Goal: Transaction & Acquisition: Download file/media

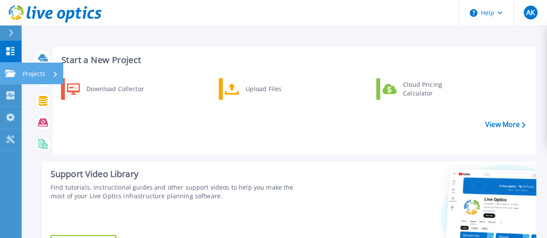
click at [36, 71] on p "Projects" at bounding box center [33, 74] width 23 height 22
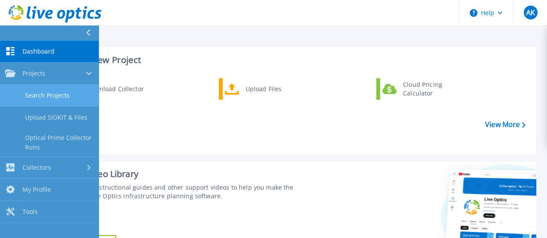
click at [39, 97] on link "Search Projects" at bounding box center [49, 96] width 99 height 22
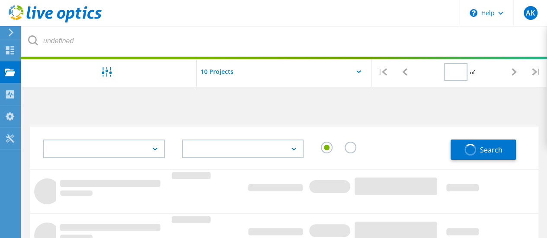
type input "1"
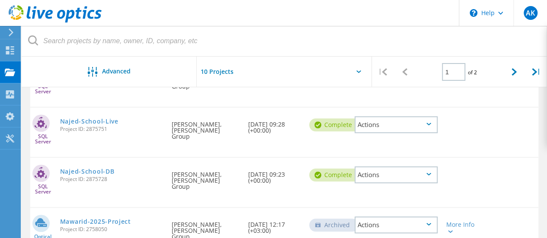
scroll to position [346, 0]
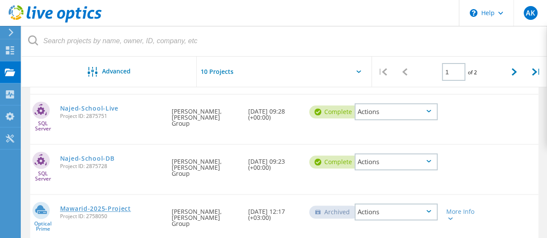
click at [106, 206] on link "Mawarid-2025-Project" at bounding box center [95, 209] width 71 height 6
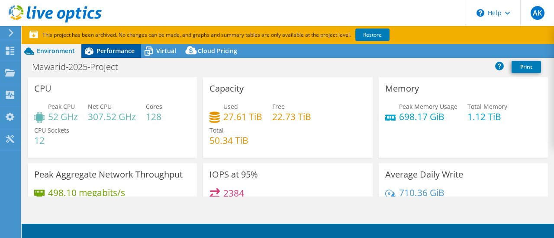
click at [117, 51] on span "Performance" at bounding box center [115, 51] width 38 height 8
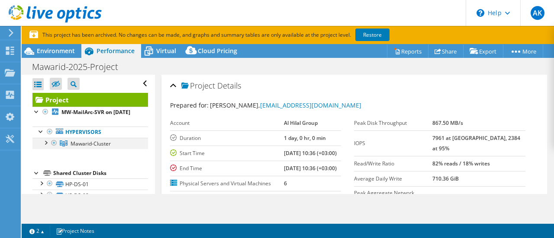
click at [47, 147] on div at bounding box center [45, 142] width 9 height 9
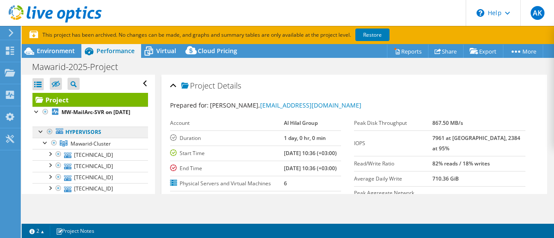
scroll to position [43, 0]
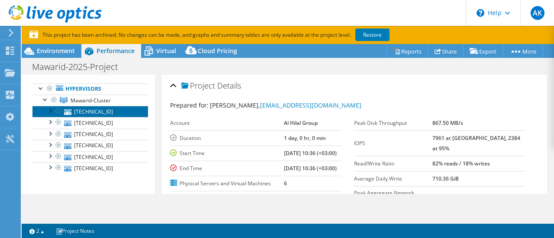
click at [91, 117] on link "172.16.1.243" at bounding box center [89, 111] width 115 height 11
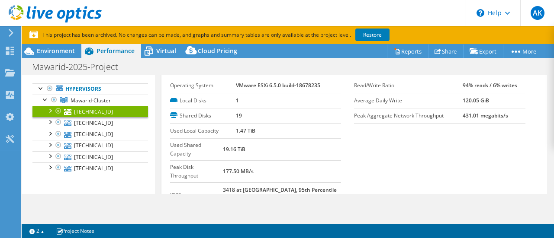
scroll to position [52, 0]
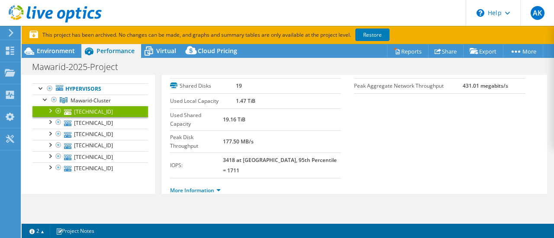
click at [205, 186] on li "More Information" at bounding box center [198, 191] width 56 height 10
click at [205, 187] on link "More Information" at bounding box center [195, 190] width 51 height 7
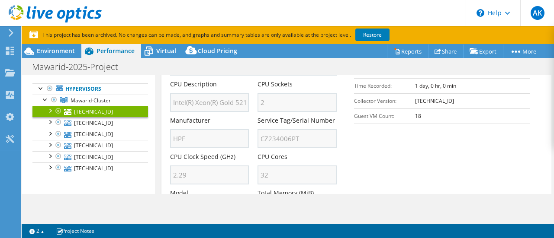
scroll to position [225, 0]
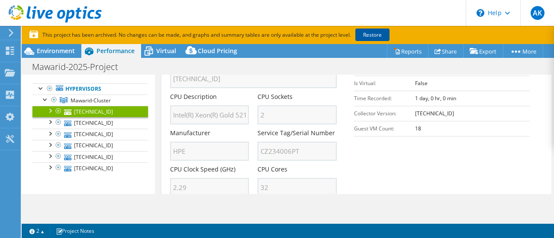
click at [371, 34] on link "Restore" at bounding box center [372, 35] width 34 height 13
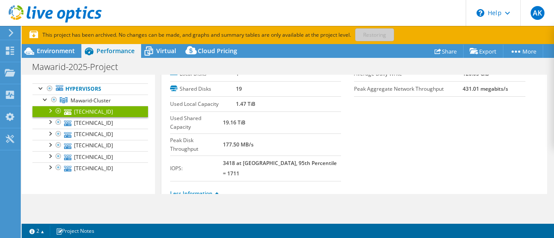
scroll to position [0, 0]
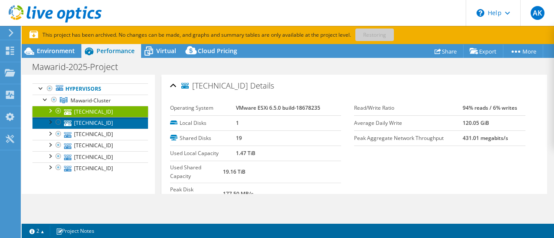
click at [82, 128] on link "172.16.1.253" at bounding box center [89, 122] width 115 height 11
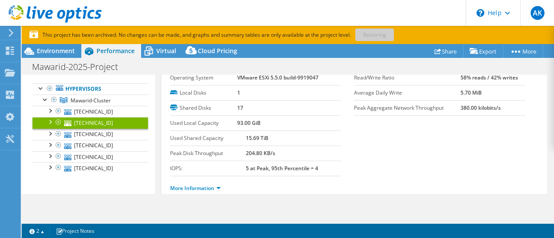
scroll to position [52, 0]
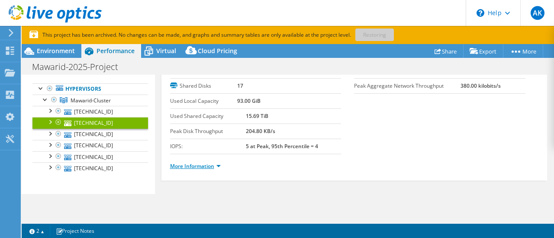
click at [189, 163] on link "More Information" at bounding box center [195, 166] width 51 height 7
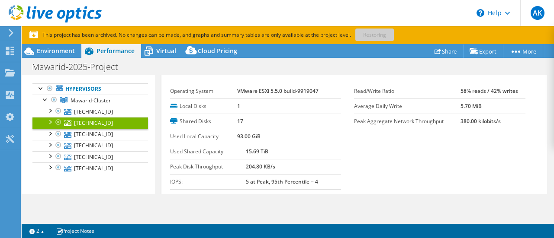
scroll to position [9, 0]
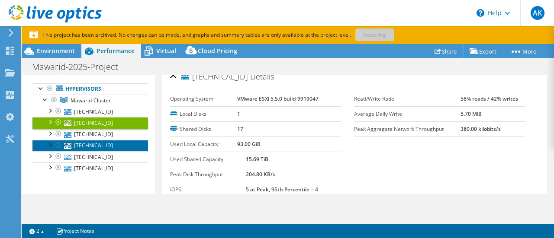
click at [92, 151] on link "172.16.1.244" at bounding box center [89, 145] width 115 height 11
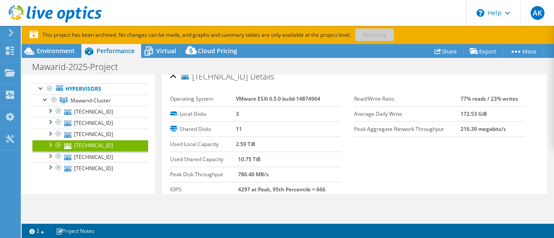
scroll to position [52, 0]
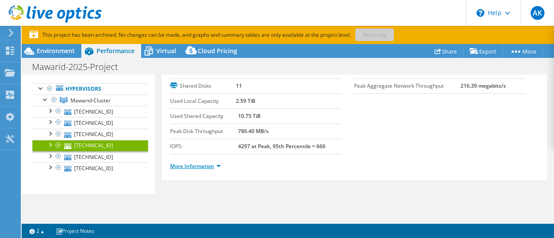
click at [190, 165] on link "More Information" at bounding box center [195, 166] width 51 height 7
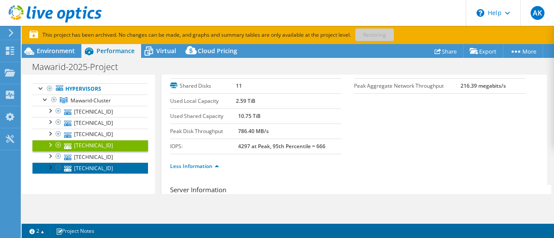
click at [83, 174] on link "172.16.1.245" at bounding box center [89, 168] width 115 height 11
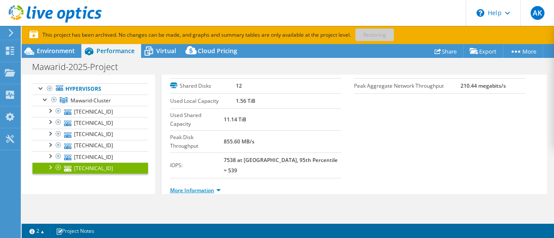
click at [185, 187] on link "More Information" at bounding box center [195, 190] width 51 height 7
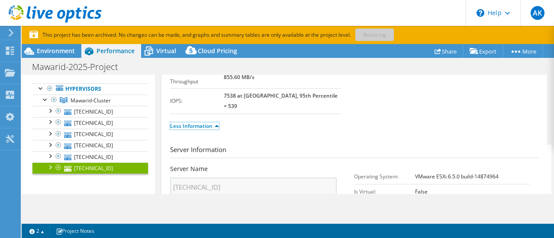
scroll to position [96, 0]
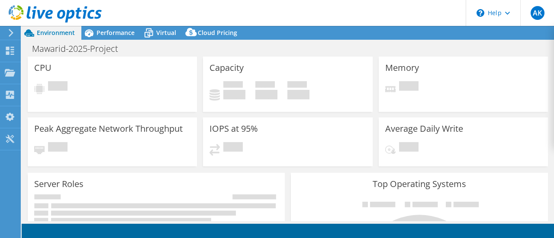
select select "USD"
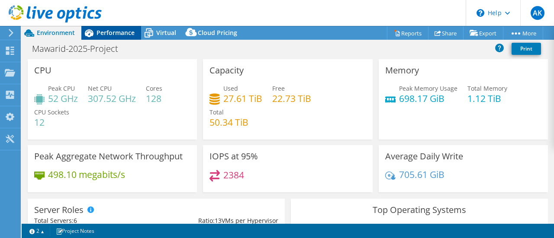
click at [104, 34] on span "Performance" at bounding box center [115, 33] width 38 height 8
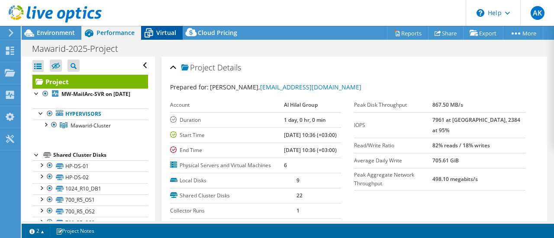
click at [156, 32] on span "Virtual" at bounding box center [166, 33] width 20 height 8
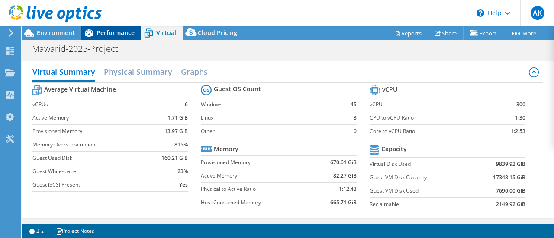
click at [105, 30] on span "Performance" at bounding box center [115, 33] width 38 height 8
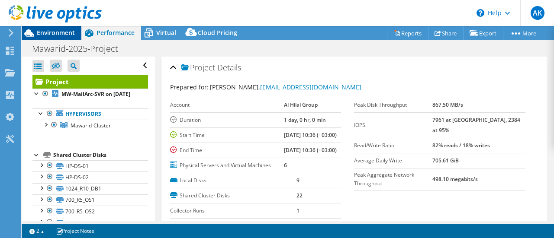
click at [38, 34] on span "Environment" at bounding box center [56, 33] width 38 height 8
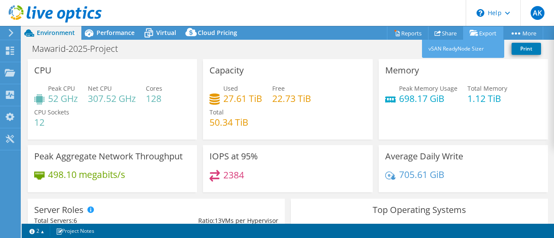
click at [480, 32] on link "Export" at bounding box center [483, 32] width 40 height 13
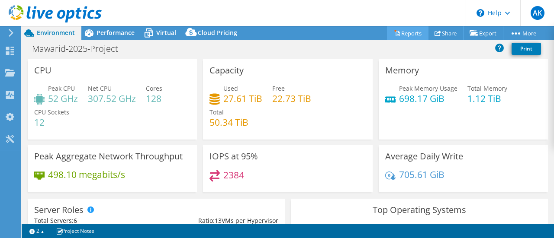
click at [410, 33] on link "Reports" at bounding box center [408, 32] width 42 height 13
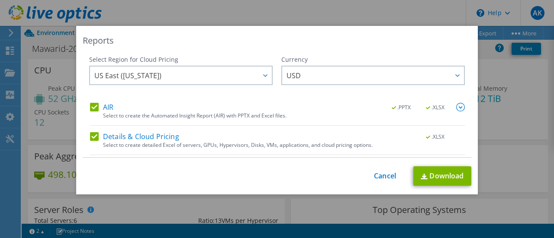
click at [92, 136] on label "Details & Cloud Pricing" at bounding box center [134, 136] width 89 height 9
click at [0, 0] on input "Details & Cloud Pricing" at bounding box center [0, 0] width 0 height 0
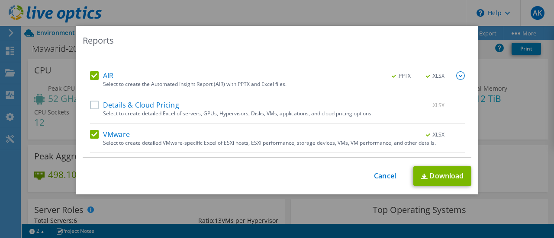
scroll to position [55, 0]
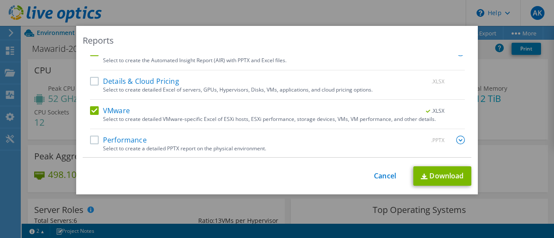
click at [91, 137] on label "Performance" at bounding box center [118, 140] width 57 height 9
click at [0, 0] on input "Performance" at bounding box center [0, 0] width 0 height 0
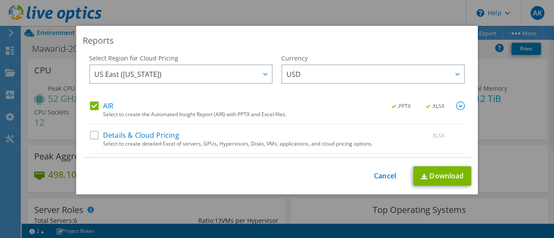
scroll to position [0, 0]
click at [456, 107] on img at bounding box center [460, 107] width 9 height 9
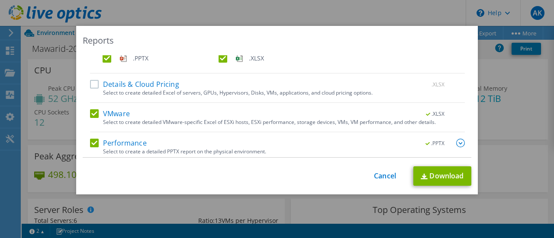
scroll to position [77, 0]
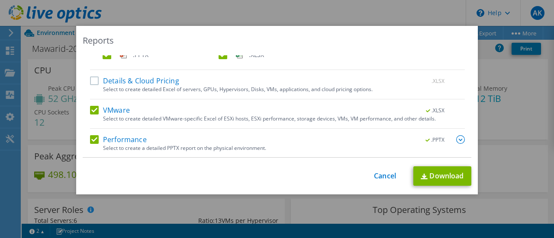
click at [456, 138] on img at bounding box center [460, 139] width 9 height 9
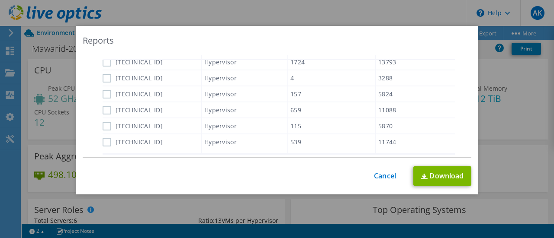
scroll to position [326, 0]
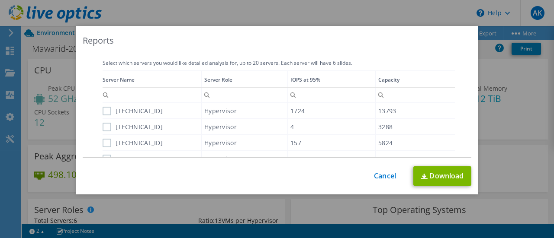
click at [102, 111] on div "Data grid" at bounding box center [102, 130] width 1 height 121
click at [102, 125] on label "172.16.1.253" at bounding box center [132, 127] width 60 height 9
click at [0, 0] on input "172.16.1.253" at bounding box center [0, 0] width 0 height 0
click at [104, 110] on label "172.16.1.243" at bounding box center [132, 111] width 60 height 9
click at [0, 0] on input "172.16.1.243" at bounding box center [0, 0] width 0 height 0
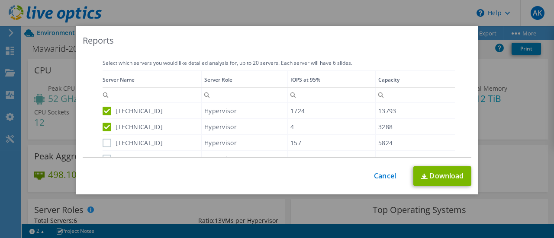
scroll to position [369, 0]
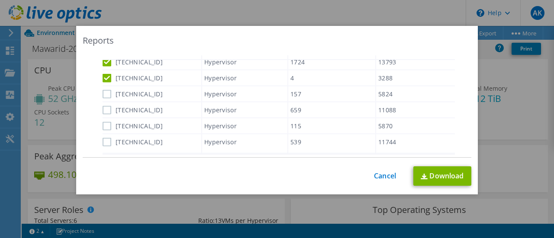
click at [102, 95] on label "172.16.1.252" at bounding box center [132, 94] width 60 height 9
click at [0, 0] on input "172.16.1.252" at bounding box center [0, 0] width 0 height 0
click at [102, 114] on div "Data grid" at bounding box center [102, 87] width 1 height 121
click at [106, 126] on label "172.16.1.254" at bounding box center [132, 126] width 60 height 9
click at [0, 0] on input "172.16.1.254" at bounding box center [0, 0] width 0 height 0
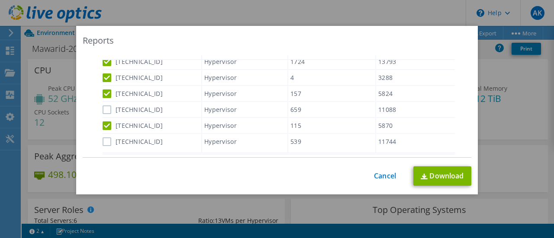
drag, startPoint x: 108, startPoint y: 108, endPoint x: 103, endPoint y: 116, distance: 9.7
click at [107, 109] on label "172.16.1.244" at bounding box center [132, 110] width 60 height 9
click at [0, 0] on input "172.16.1.244" at bounding box center [0, 0] width 0 height 0
click at [104, 142] on label "172.16.1.245" at bounding box center [132, 142] width 60 height 9
click at [0, 0] on input "172.16.1.245" at bounding box center [0, 0] width 0 height 0
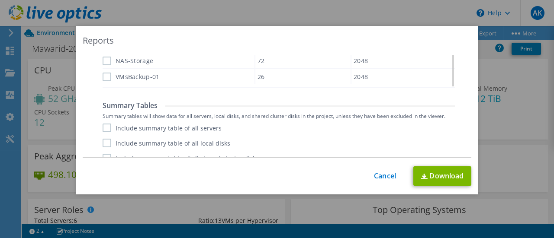
scroll to position [701, 0]
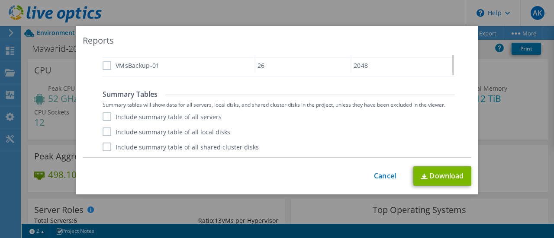
click at [106, 115] on label "Include summary table of all servers" at bounding box center [161, 116] width 119 height 9
click at [0, 0] on input "Include summary table of all servers" at bounding box center [0, 0] width 0 height 0
click at [106, 128] on label "Include summary table of all local disks" at bounding box center [166, 132] width 128 height 9
click at [0, 0] on input "Include summary table of all local disks" at bounding box center [0, 0] width 0 height 0
click at [102, 145] on label "Include summary table of all shared cluster disks" at bounding box center [180, 147] width 156 height 9
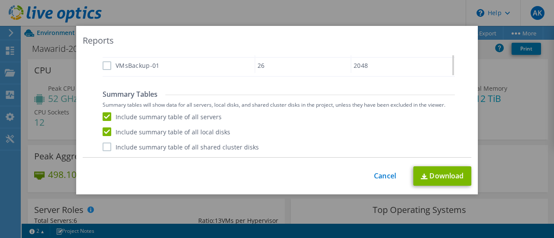
click at [0, 0] on input "Include summary table of all shared cluster disks" at bounding box center [0, 0] width 0 height 0
click at [103, 143] on label "Include summary table of all shared cluster disks" at bounding box center [180, 147] width 156 height 9
click at [0, 0] on input "Include summary table of all shared cluster disks" at bounding box center [0, 0] width 0 height 0
click at [104, 131] on label "Include summary table of all local disks" at bounding box center [166, 132] width 128 height 9
click at [0, 0] on input "Include summary table of all local disks" at bounding box center [0, 0] width 0 height 0
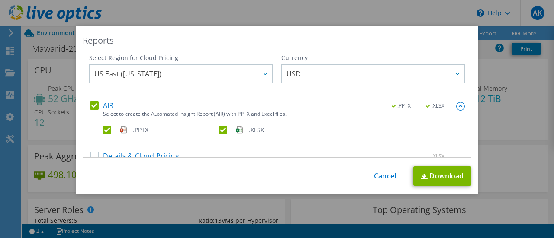
scroll to position [0, 0]
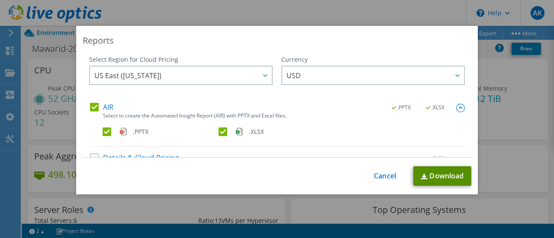
click at [443, 181] on link "Download" at bounding box center [442, 175] width 58 height 19
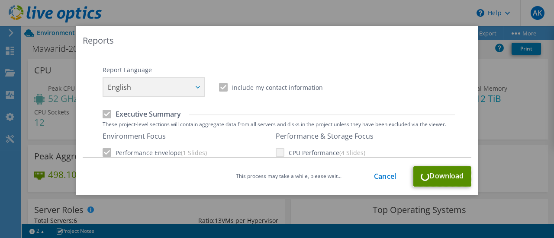
scroll to position [130, 0]
